Goal: Transaction & Acquisition: Purchase product/service

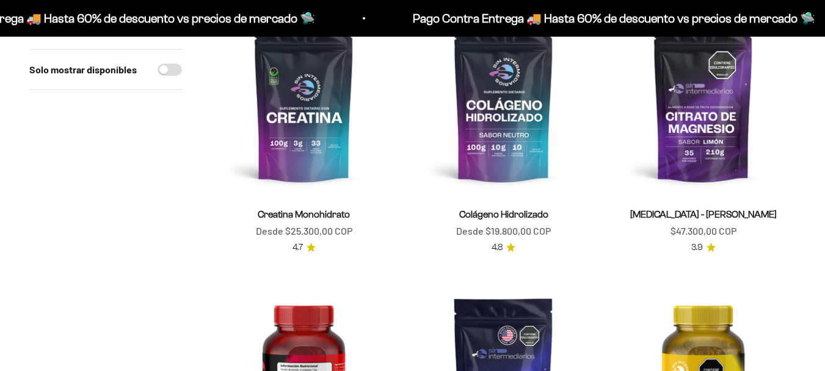
scroll to position [183, 0]
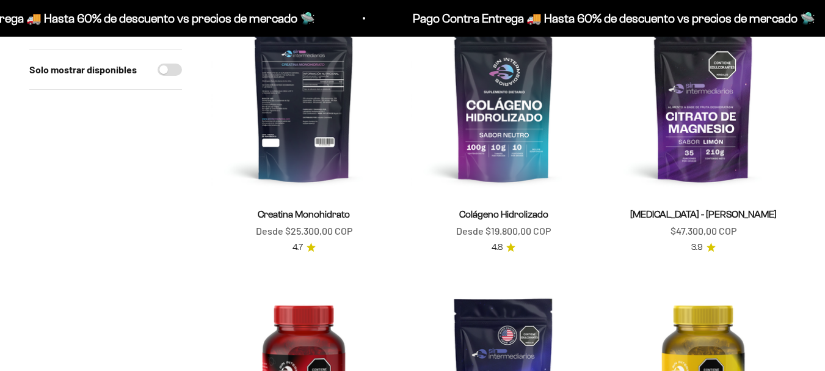
click at [296, 116] on img at bounding box center [303, 101] width 185 height 185
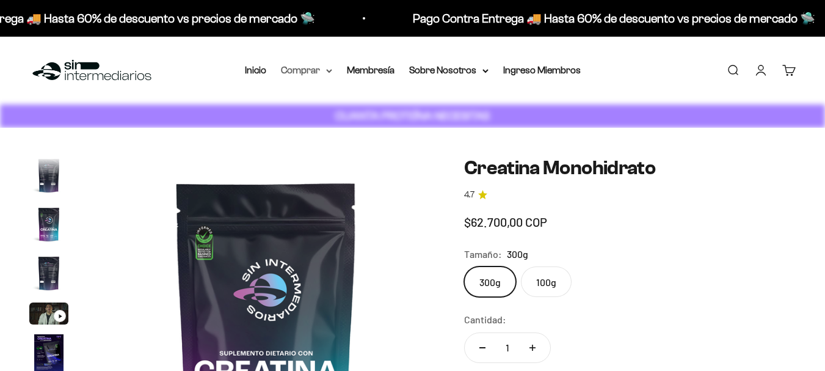
click at [325, 72] on summary "Comprar" at bounding box center [306, 70] width 51 height 16
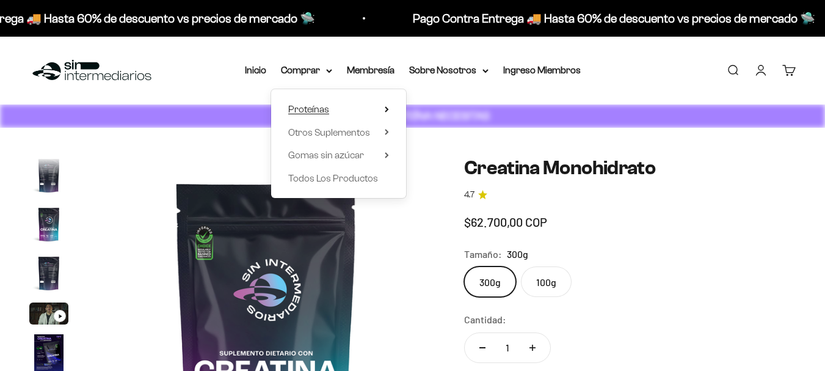
click at [387, 108] on icon at bounding box center [386, 109] width 2 height 5
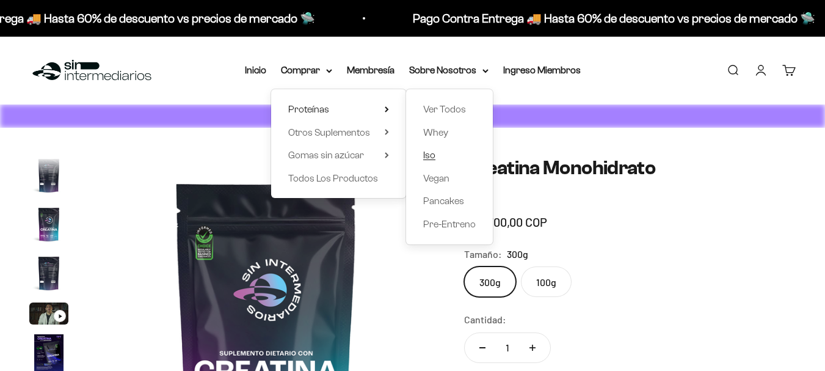
click at [434, 160] on span "Iso" at bounding box center [429, 155] width 12 height 10
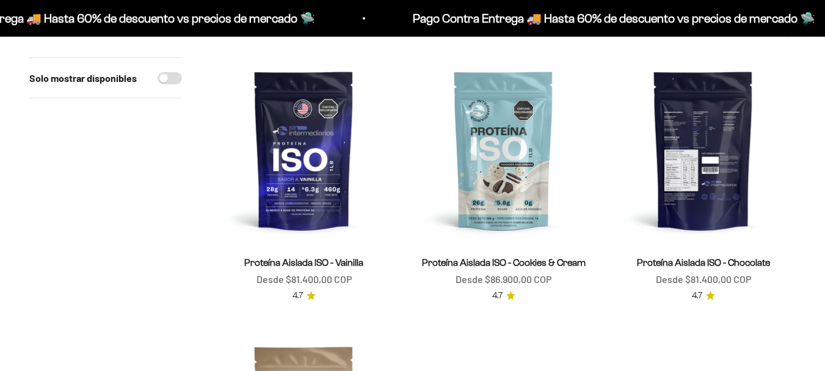
scroll to position [122, 0]
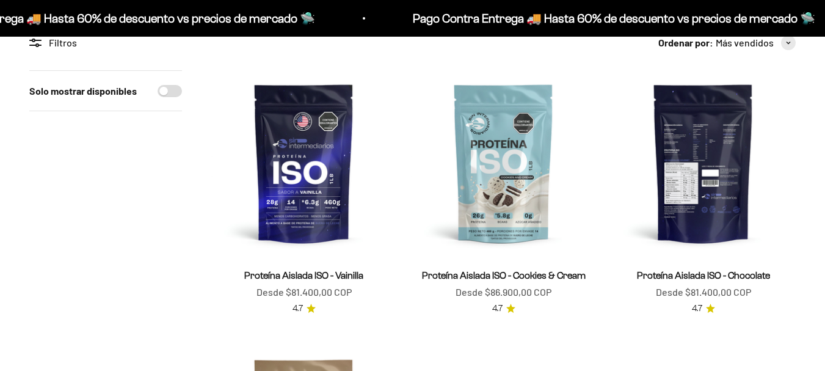
click at [718, 137] on img at bounding box center [703, 162] width 185 height 185
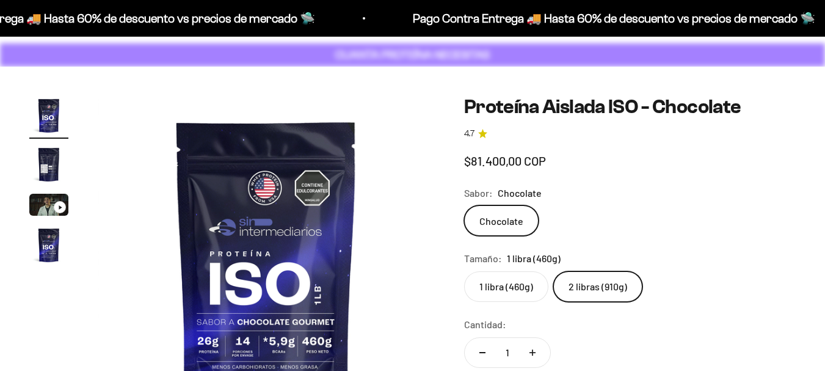
scroll to position [61, 0]
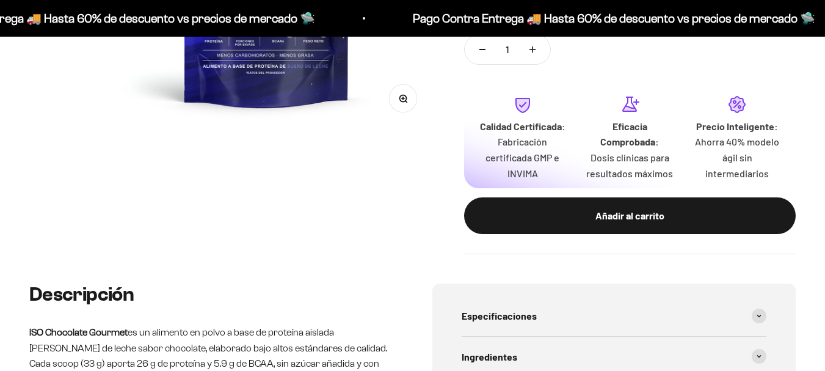
scroll to position [183, 0]
